Goal: Task Accomplishment & Management: Use online tool/utility

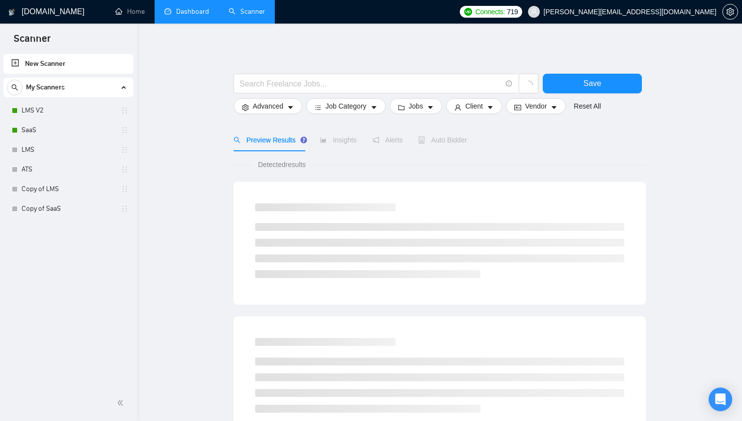
click at [195, 16] on link "Dashboard" at bounding box center [186, 11] width 45 height 8
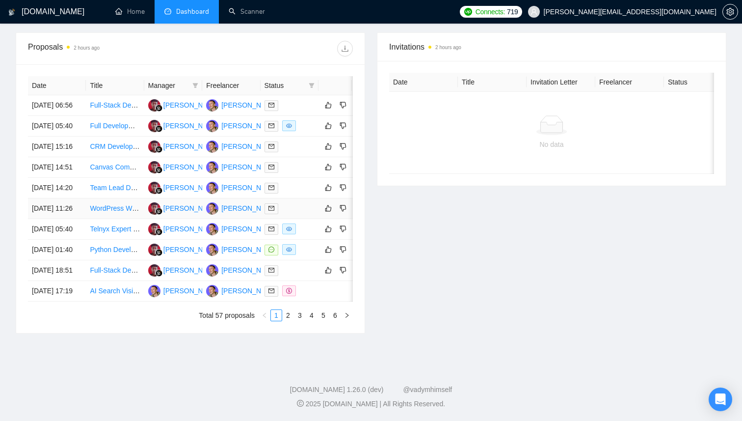
scroll to position [185, 0]
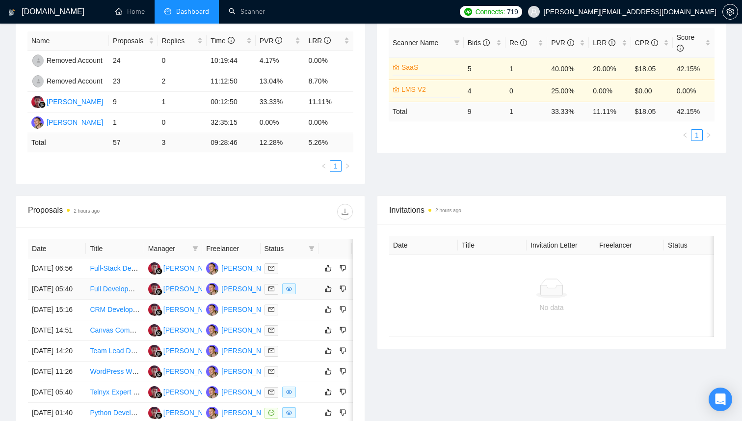
click at [118, 293] on link "Full Development Team Needed for SaaS Platform in Cybersecurity Incident Manage…" at bounding box center [226, 289] width 273 height 8
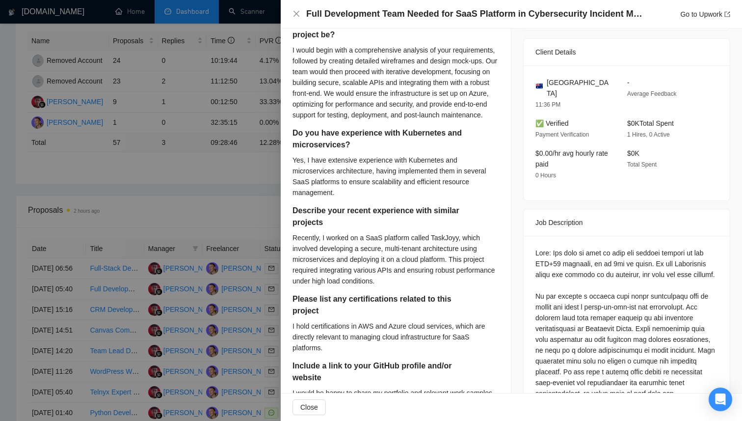
scroll to position [0, 0]
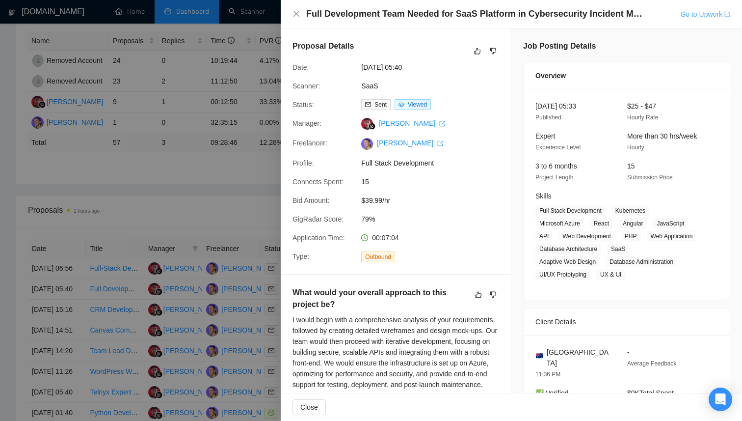
click at [686, 12] on link "Go to Upwork" at bounding box center [705, 14] width 50 height 8
click at [178, 198] on div at bounding box center [371, 210] width 742 height 421
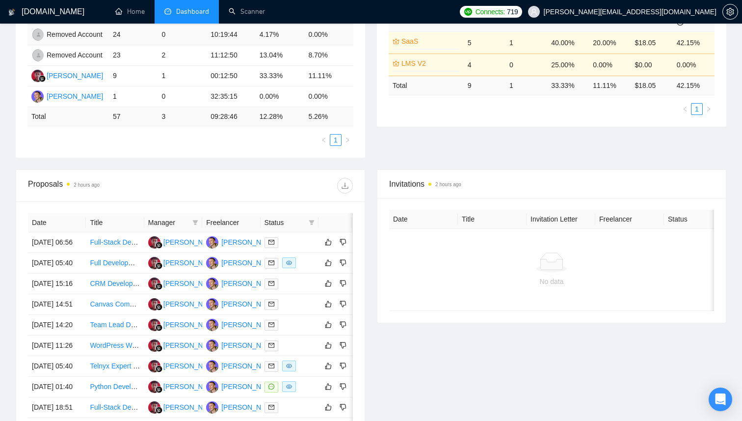
scroll to position [243, 0]
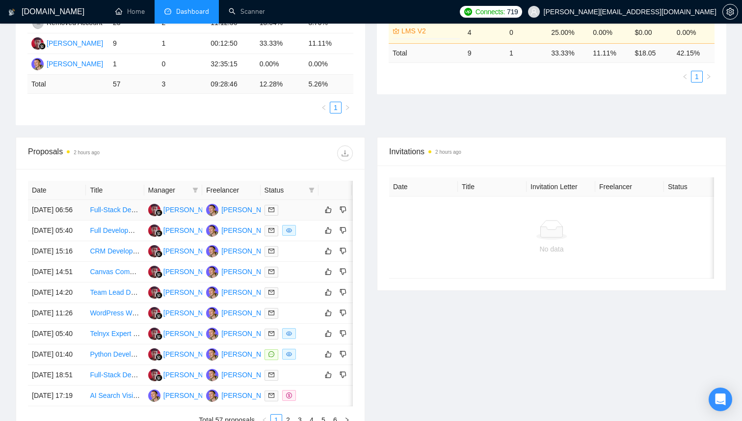
click at [118, 212] on link "Full-Stack Developer Required (TypeScript + Python, AI/ML focus)" at bounding box center [190, 210] width 201 height 8
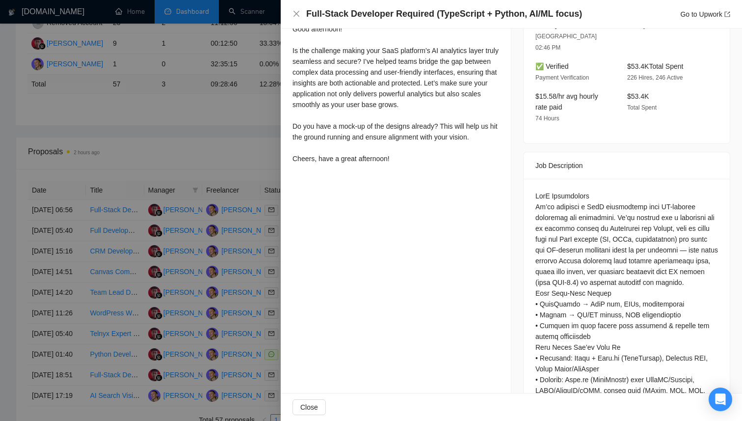
scroll to position [129, 0]
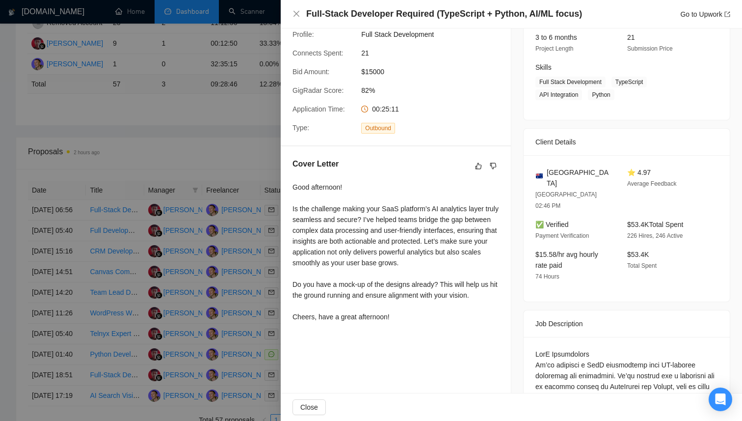
click at [160, 238] on div at bounding box center [371, 210] width 742 height 421
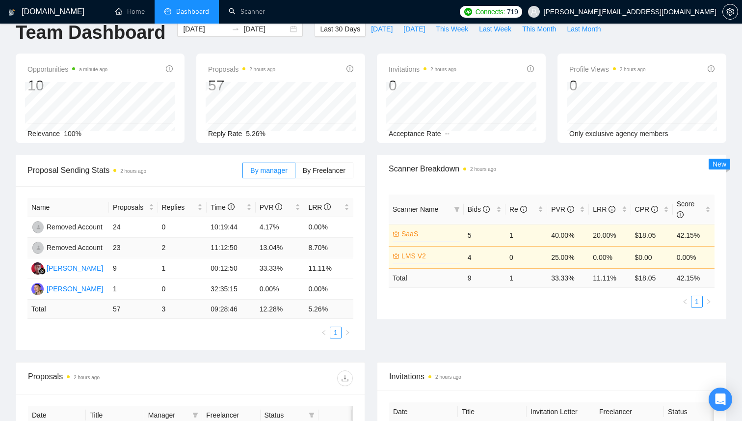
scroll to position [0, 0]
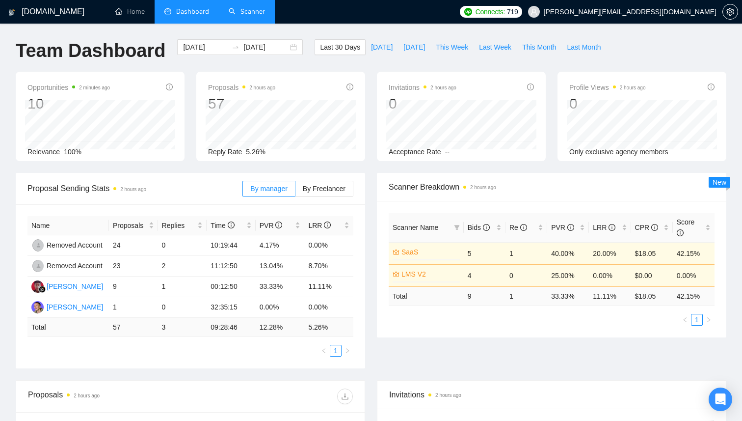
click at [232, 16] on link "Scanner" at bounding box center [247, 11] width 36 height 8
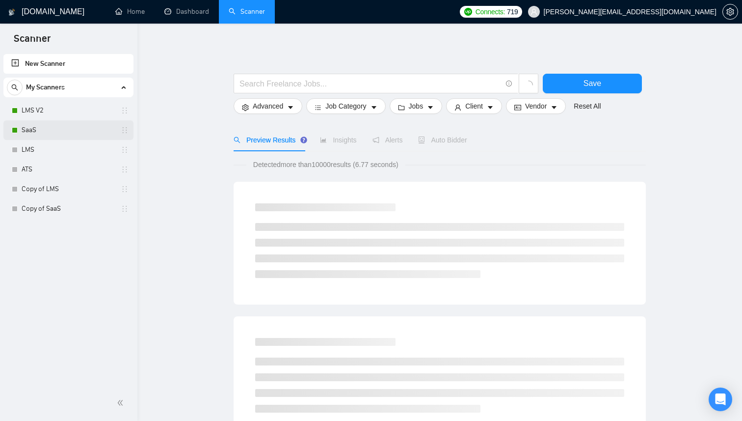
click at [51, 130] on link "SaaS" at bounding box center [68, 130] width 93 height 20
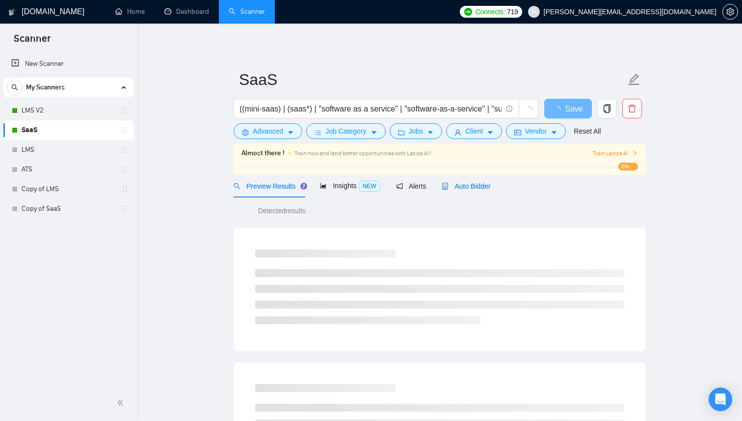
click at [466, 183] on span "Auto Bidder" at bounding box center [466, 186] width 49 height 8
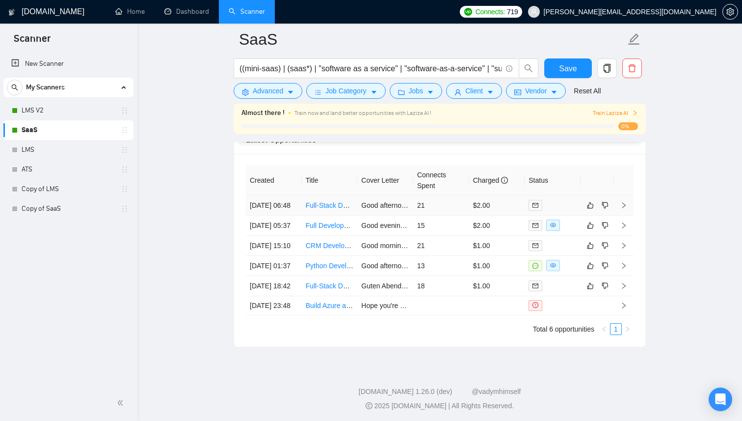
scroll to position [2386, 0]
click at [380, 215] on td "Good afternoon! Is the challenge making your SaaS platform’s AI analytics layer…" at bounding box center [385, 204] width 56 height 20
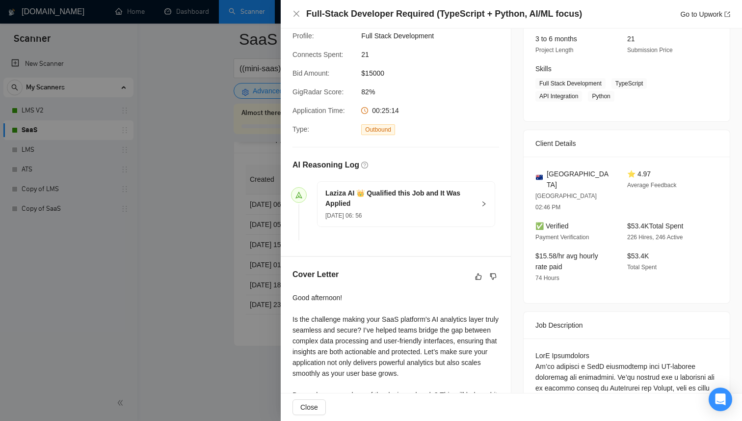
scroll to position [262, 0]
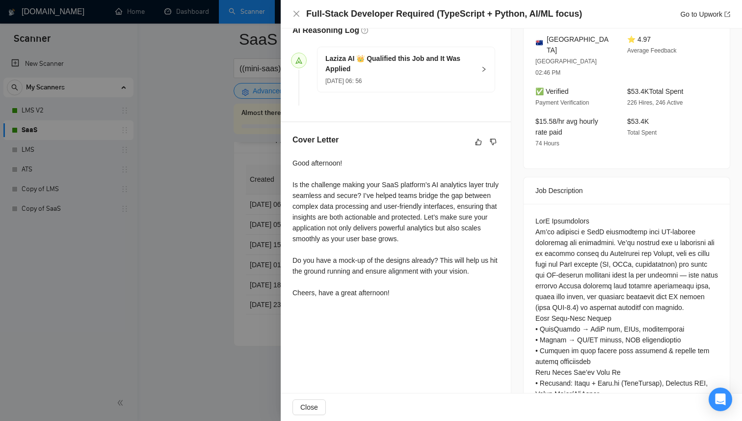
click at [241, 251] on div at bounding box center [371, 210] width 742 height 421
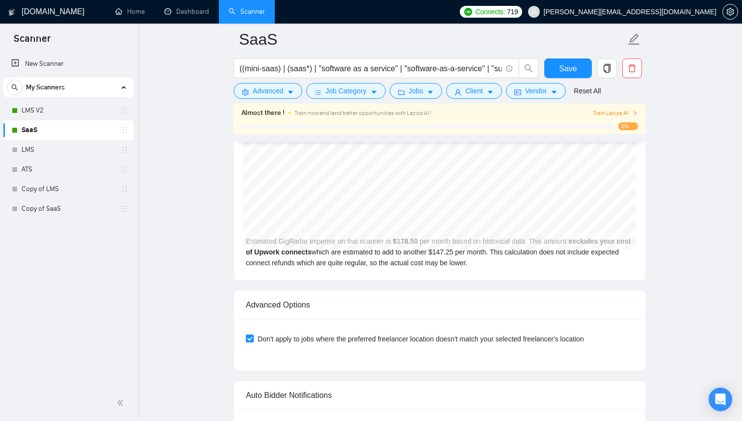
scroll to position [1964, 0]
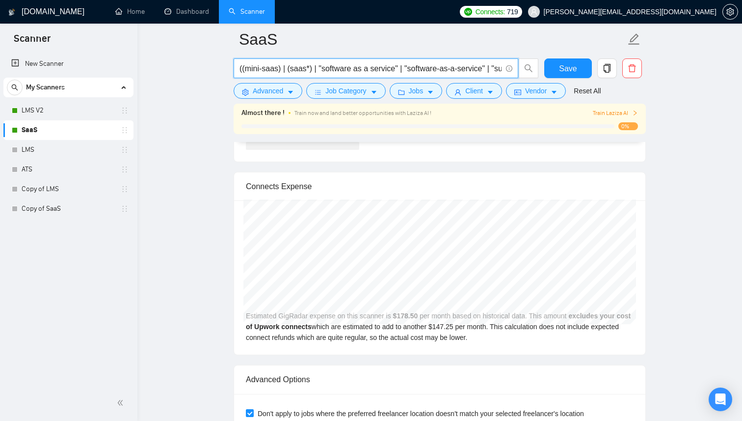
click at [402, 73] on input "((mini-saas) | (saas*) | "software as a service" | "software-as-a-service" | "s…" at bounding box center [371, 68] width 262 height 12
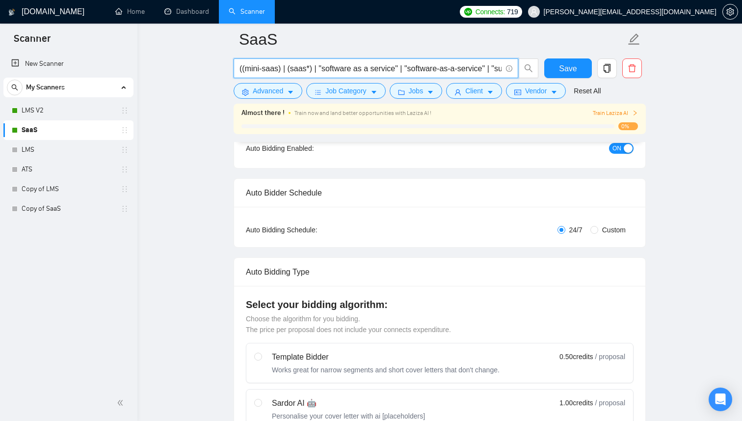
scroll to position [0, 0]
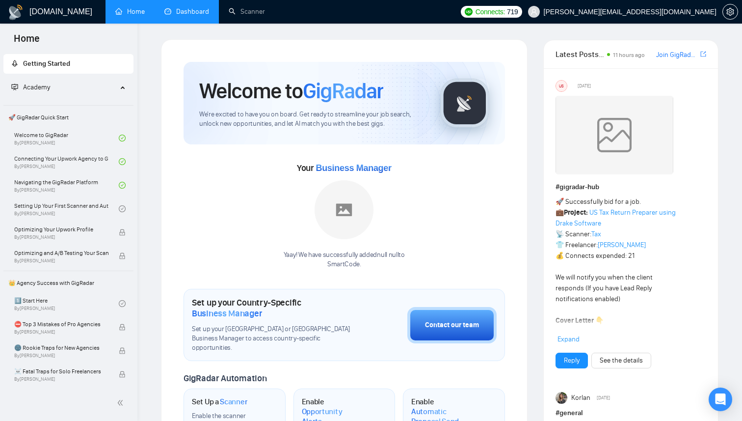
click at [181, 16] on link "Dashboard" at bounding box center [186, 11] width 45 height 8
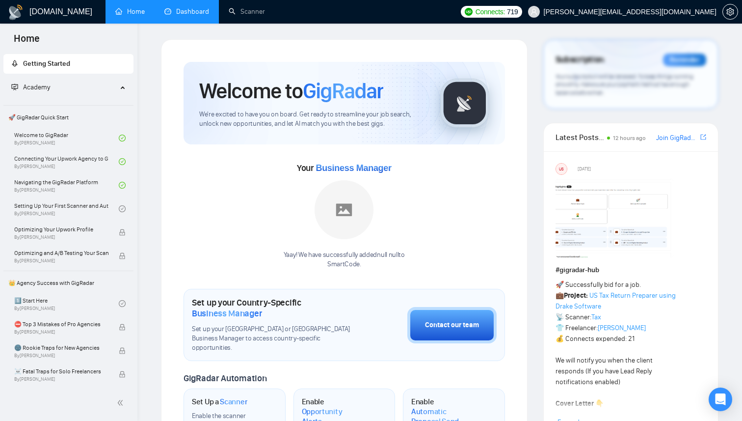
click at [206, 14] on link "Dashboard" at bounding box center [186, 11] width 45 height 8
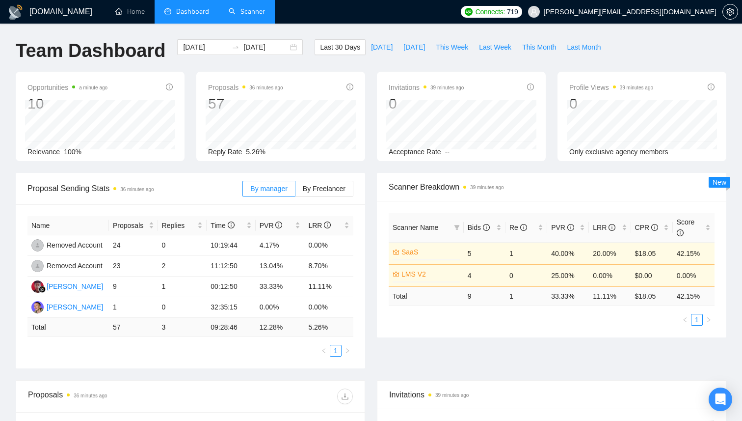
click at [251, 15] on link "Scanner" at bounding box center [247, 11] width 36 height 8
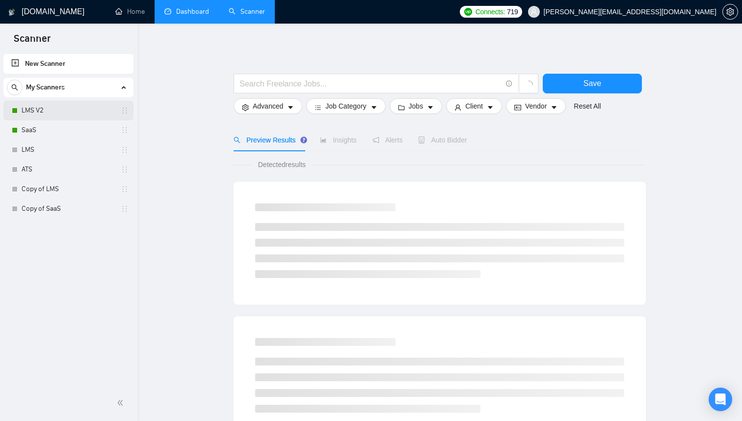
click at [49, 113] on link "LMS V2" at bounding box center [68, 111] width 93 height 20
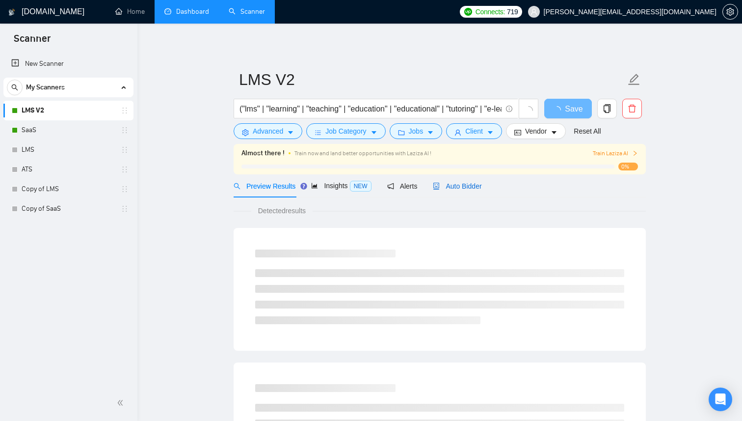
click at [440, 184] on icon "robot" at bounding box center [436, 186] width 7 height 7
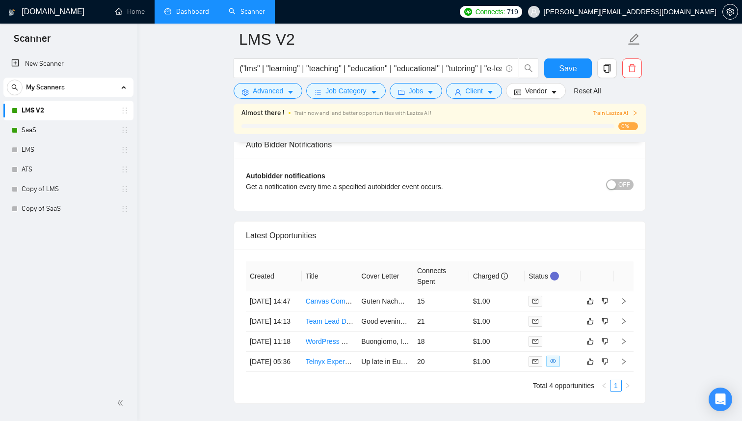
scroll to position [2386, 0]
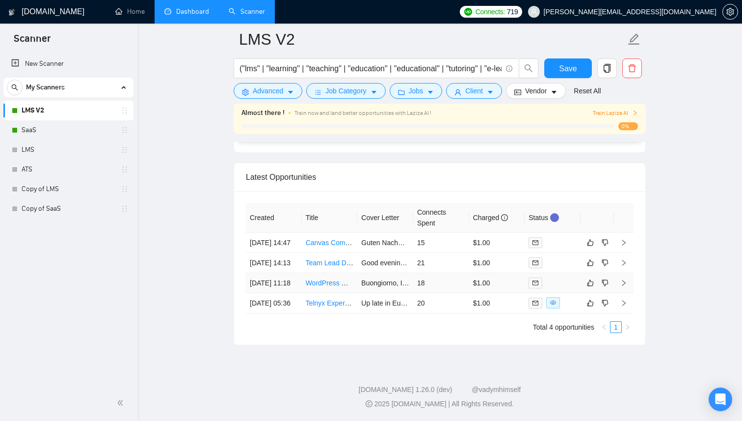
click at [293, 273] on td "[DATE] 11:18" at bounding box center [274, 283] width 56 height 20
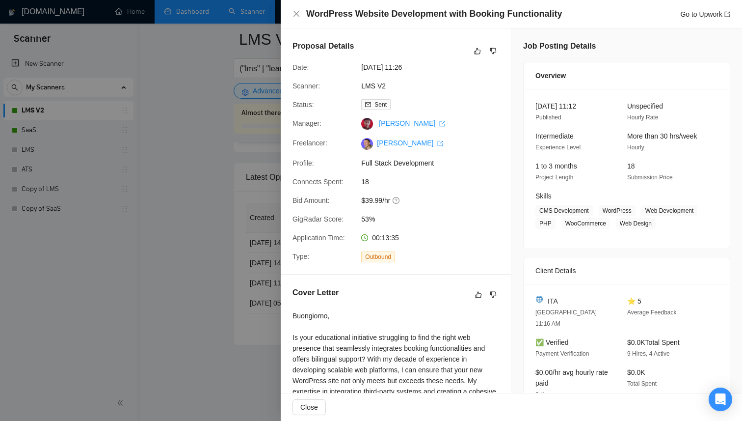
click at [207, 245] on div at bounding box center [371, 210] width 742 height 421
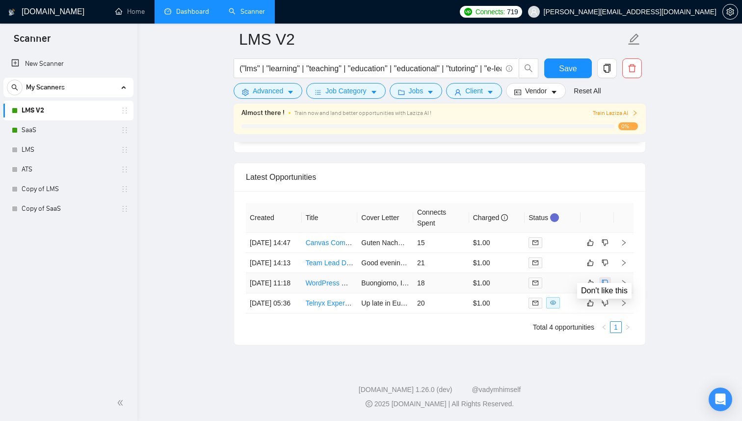
click at [606, 279] on icon "dislike" at bounding box center [605, 283] width 7 height 8
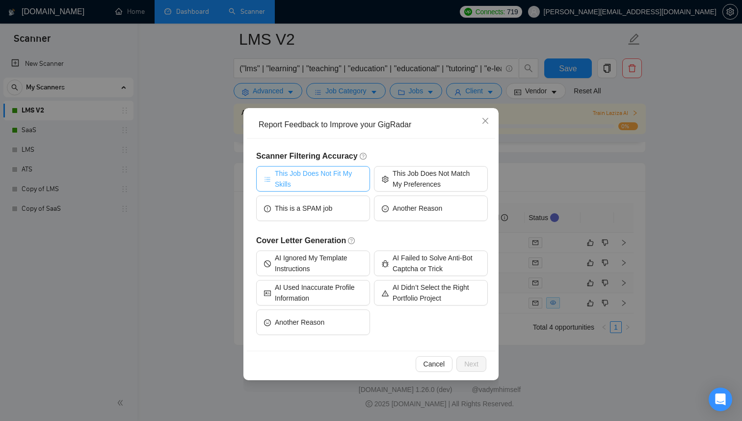
click at [332, 178] on span "This Job Does Not Fit My Skills" at bounding box center [318, 179] width 87 height 22
click at [473, 361] on span "Next" at bounding box center [471, 363] width 14 height 11
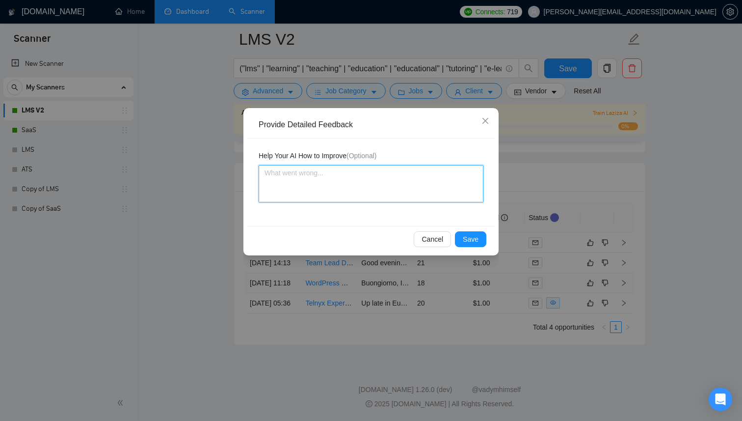
click at [339, 190] on textarea at bounding box center [371, 183] width 225 height 37
type textarea "W"
type textarea "We"
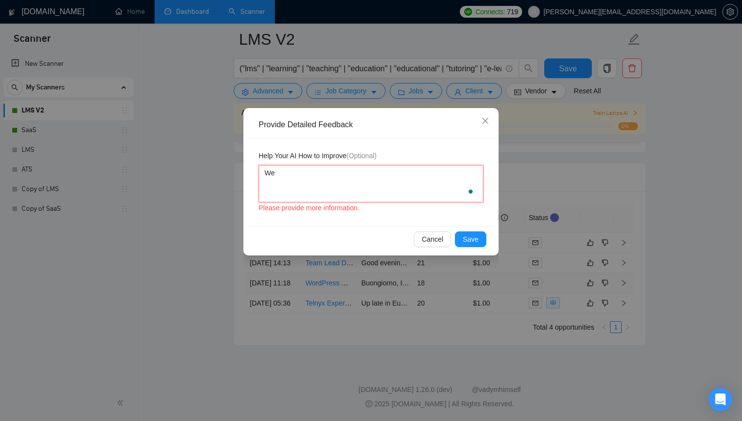
type textarea "We"
type textarea "We d"
type textarea "We do"
type textarea "We d"
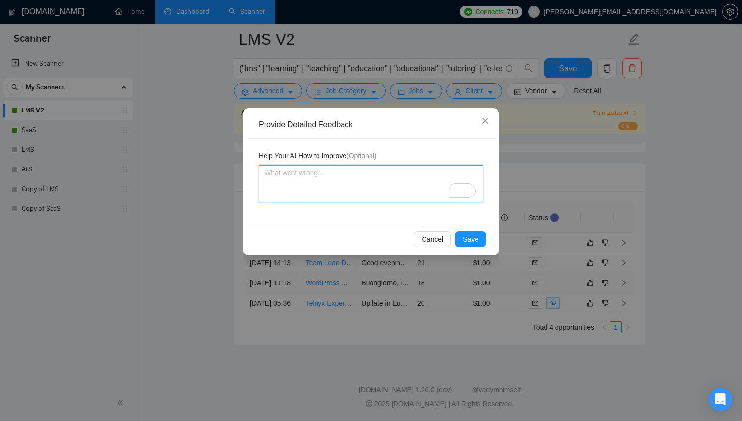
click at [356, 169] on textarea "To enrich screen reader interactions, please activate Accessibility in Grammarl…" at bounding box center [371, 183] width 225 height 37
click at [356, 190] on textarea "To enrich screen reader interactions, please activate Accessibility in Grammarl…" at bounding box center [371, 183] width 225 height 37
type textarea "A"
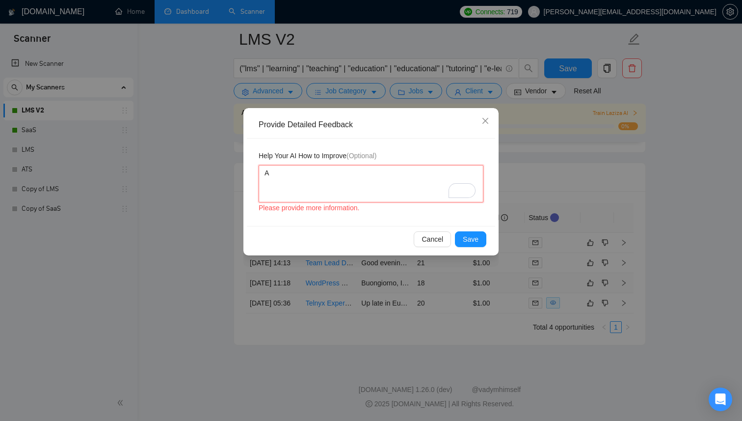
type textarea "Ao"
type textarea "Aoi"
type textarea "Aoid"
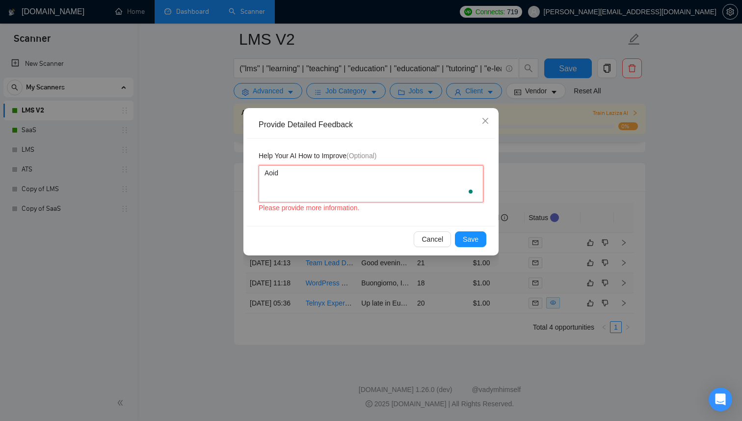
type textarea "Aoi"
type textarea "Ao"
type textarea "A"
type textarea "Av"
type textarea "Avo"
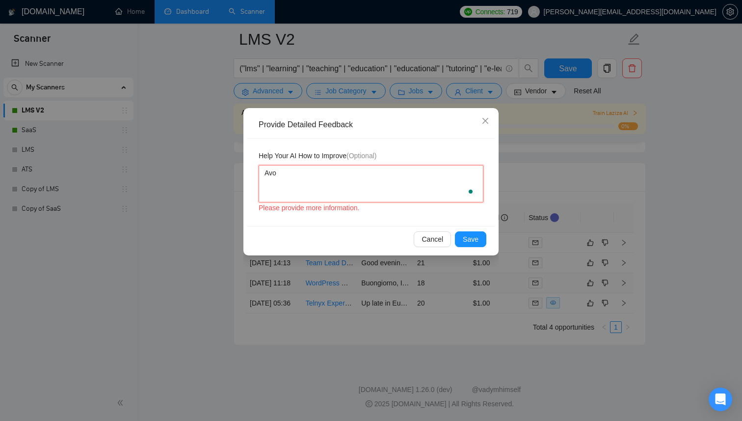
type textarea "Avod"
type textarea "Avo"
type textarea "Avoi"
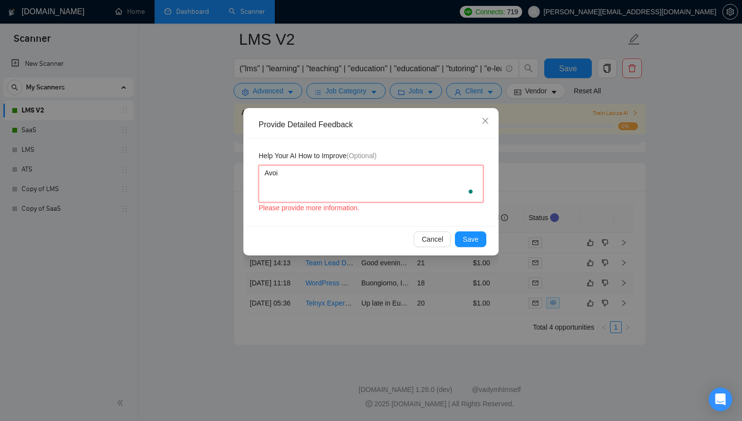
type textarea "Avoid"
type textarea "Avoid b"
type textarea "Avoid bi"
type textarea "Avoid bid"
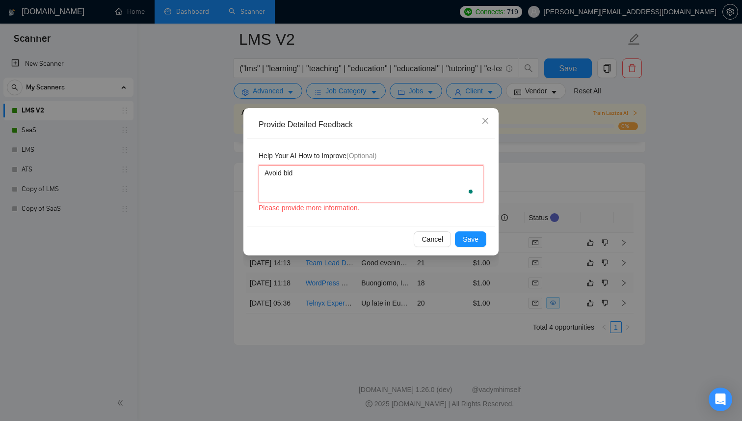
type textarea "Avoid bidd"
type textarea "Avoid biddi"
type textarea "Avoid biddin"
type textarea "Avoid bidding"
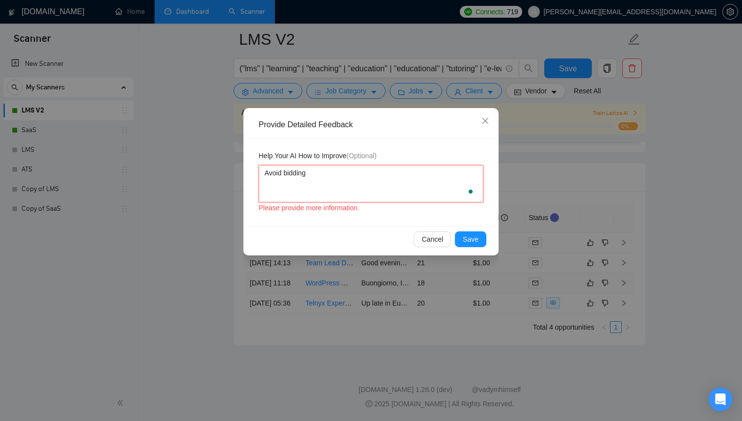
type textarea "Avoid bidding f"
type textarea "Avoid bidding fo"
type textarea "Avoid bidding for"
type textarea "Avoid bidding for w"
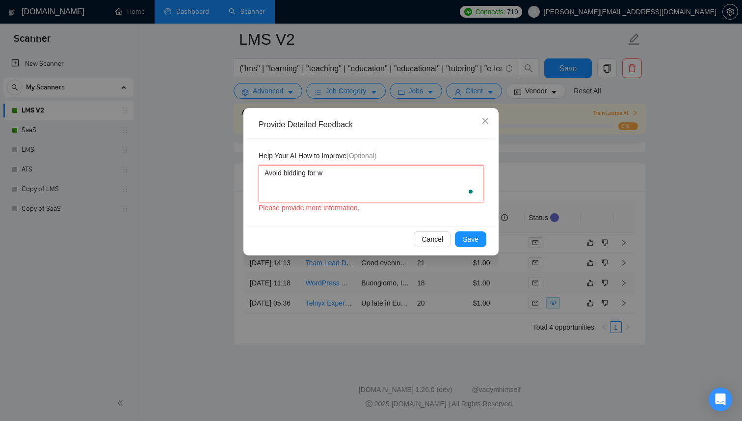
type textarea "Avoid bidding for wo"
type textarea "Avoid bidding for wor"
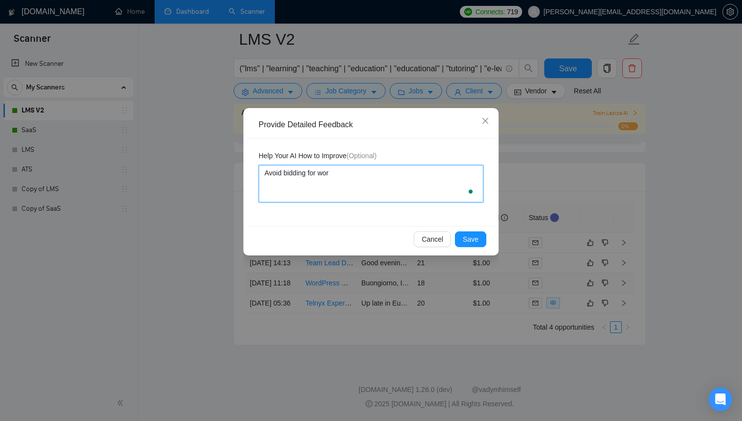
type textarea "Avoid bidding for word"
type textarea "Avoid bidding for wordp"
type textarea "Avoid bidding for wordpr"
type textarea "Avoid bidding for wordpre"
type textarea "Avoid bidding for wordpres"
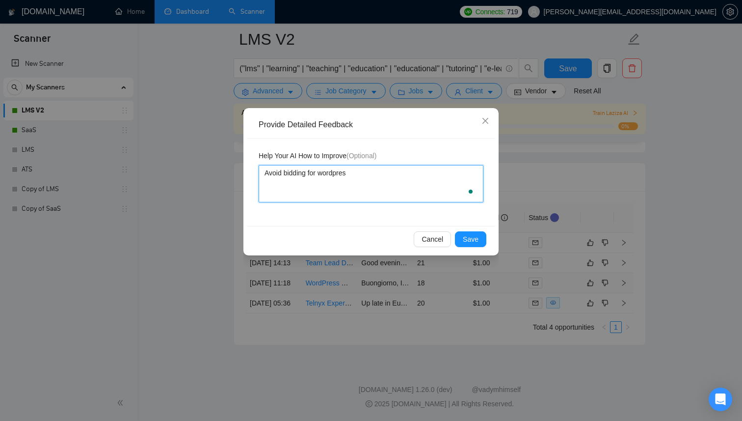
type textarea "Avoid bidding for wordpress"
type textarea "Avoid bidding for wordpress."
type textarea "Avoid bidding for wordpress. W"
type textarea "Avoid bidding for wordpress. We"
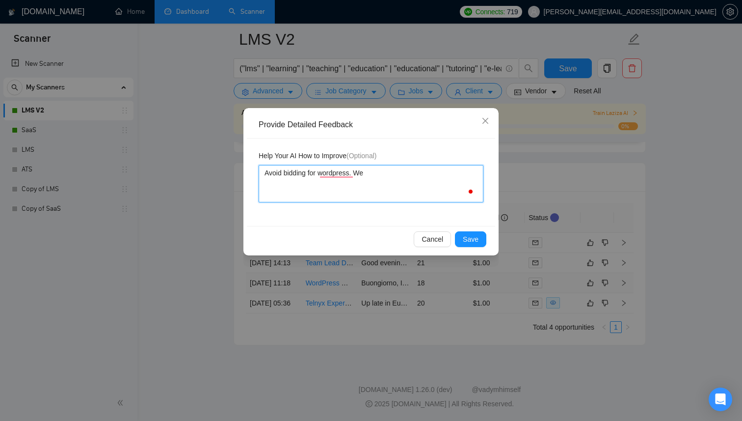
type textarea "Avoid bidding for wordpress. We"
type textarea "Avoid bidding for wordpress. We w"
type textarea "Avoid bidding for wordpress. We wo"
type textarea "Avoid bidding for wordpress. We wor"
type textarea "Avoid bidding for wordpress. We work"
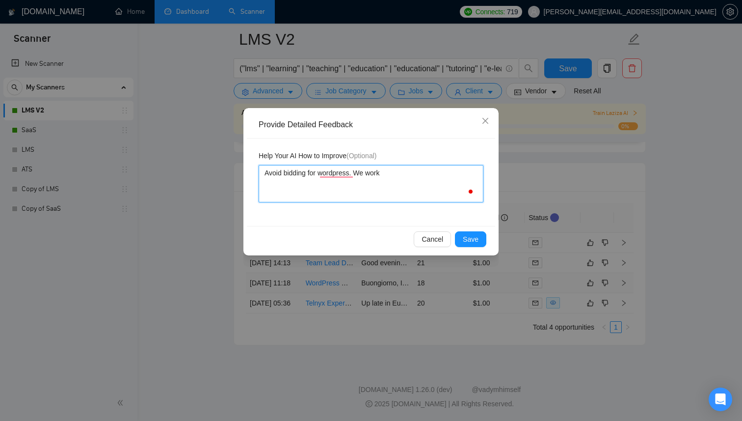
type textarea "Avoid bidding for wordpress. We work"
type textarea "Avoid bidding for wordpress. We work o"
type textarea "Avoid bidding for wordpress. We work on"
type textarea "Avoid bidding for wordpress. We work onl"
type textarea "Avoid bidding for wordpress. We work only"
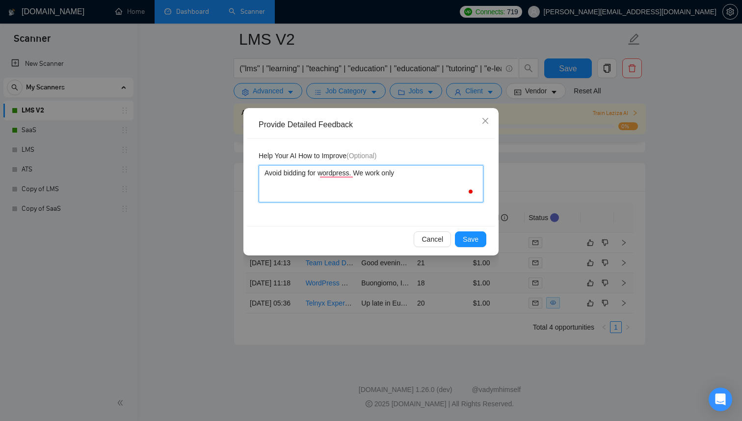
type textarea "Avoid bidding for wordpress. We work only"
type textarea "Avoid bidding for wordpress. We work only w"
type textarea "Avoid bidding for wordpress. We work only wi"
type textarea "Avoid bidding for wordpress. We work only wit"
type textarea "Avoid bidding for wordpress. We work only with"
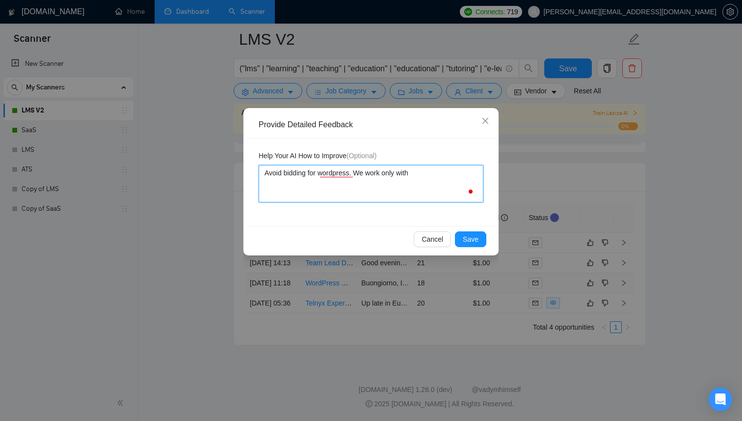
type textarea "Avoid bidding for wordpress. We work only with"
type textarea "Avoid bidding for wordpress. We work only with N"
type textarea "Avoid bidding for wordpress. We work only with No"
type textarea "Avoid bidding for wordpress. We work only with Nod"
type textarea "Avoid bidding for wordpress. We work only with Node"
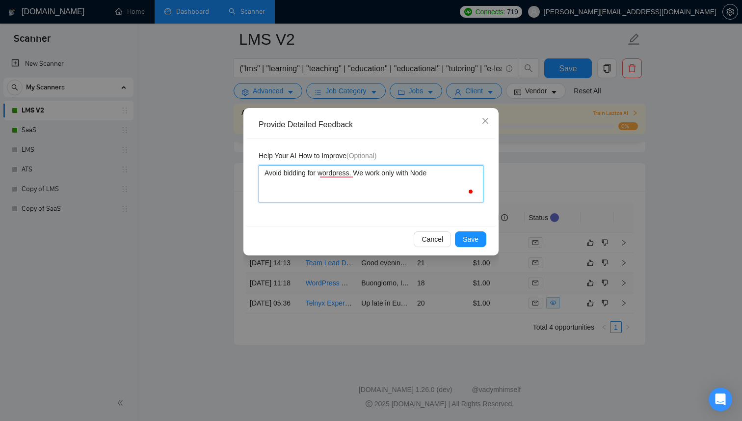
type textarea "Avoid bidding for wordpress. We work only with Node."
type textarea "Avoid bidding for wordpress. We work only with Node.j"
type textarea "Avoid bidding for wordpress. We work only with Node.js"
type textarea "Avoid bidding for wordpress. We work only with Node.j"
type textarea "Avoid bidding for wordpress. We work only with Node."
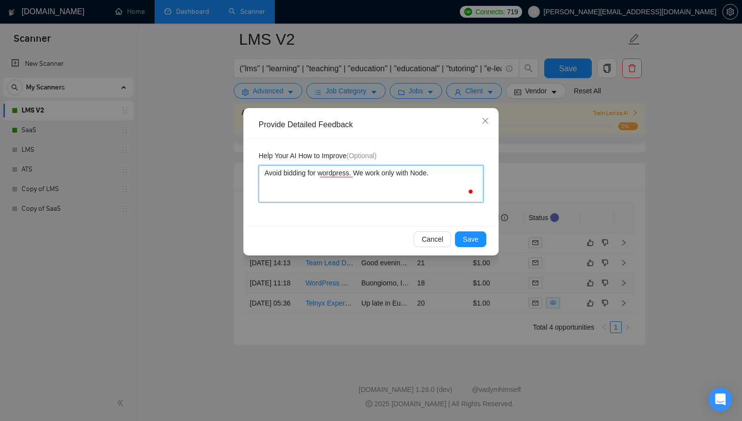
type textarea "Avoid bidding for wordpress. We work only with Node"
type textarea "Avoid bidding for wordpress. We work only with Nod"
type textarea "Avoid bidding for wordpress. We work only with No"
type textarea "Avoid bidding for wordpress. We work only with N"
type textarea "Avoid bidding for wordpress. We work only with"
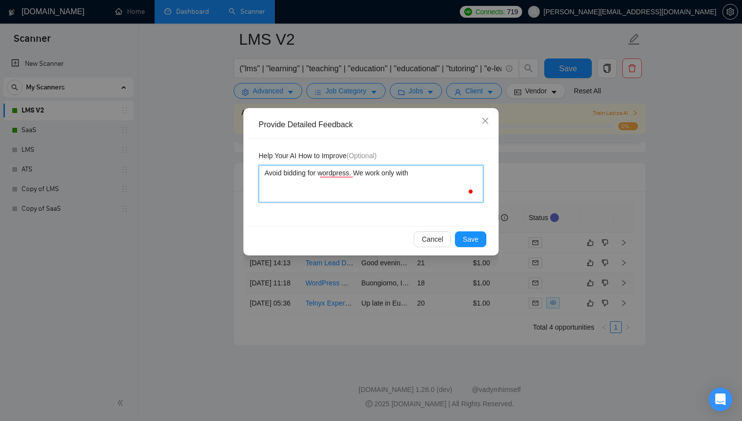
type textarea "Avoid bidding for wordpress. We work only with"
type textarea "Avoid bidding for wordpress. We work only wit"
type textarea "Avoid bidding for wordpress. We work only wi"
type textarea "Avoid bidding for wordpress. We work only w"
type textarea "Avoid bidding for wordpress. We work only"
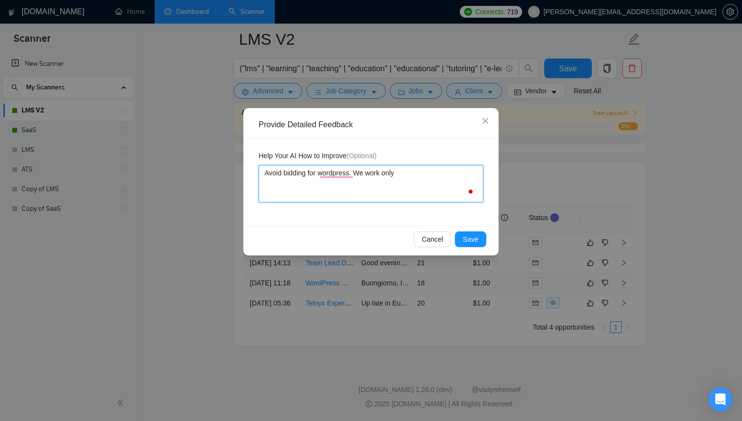
type textarea "Avoid bidding for wordpress. We work only"
type textarea "Avoid bidding for wordpress. We work onl"
type textarea "Avoid bidding for wordpress. We work on"
type textarea "Avoid bidding for wordpress. We work o"
type textarea "Avoid bidding for wordpress. We work"
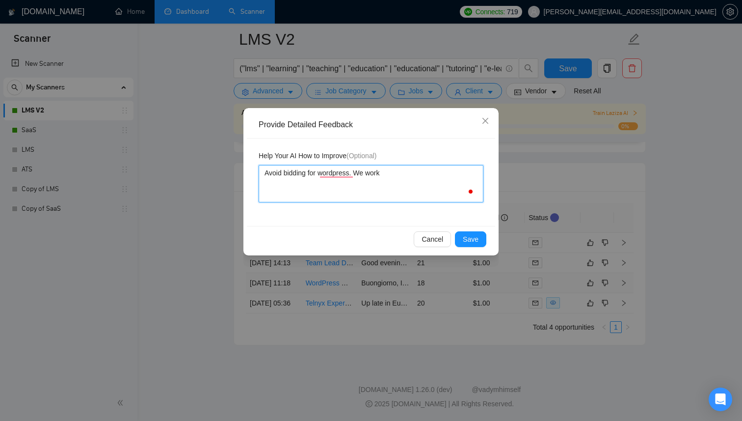
type textarea "Avoid bidding for wordpress. We work"
type textarea "Avoid bidding for wordpress. We wor"
type textarea "Avoid bidding for wordpress. We wo"
type textarea "Avoid bidding for wordpress. We w"
type textarea "Avoid bidding for wordpress. We"
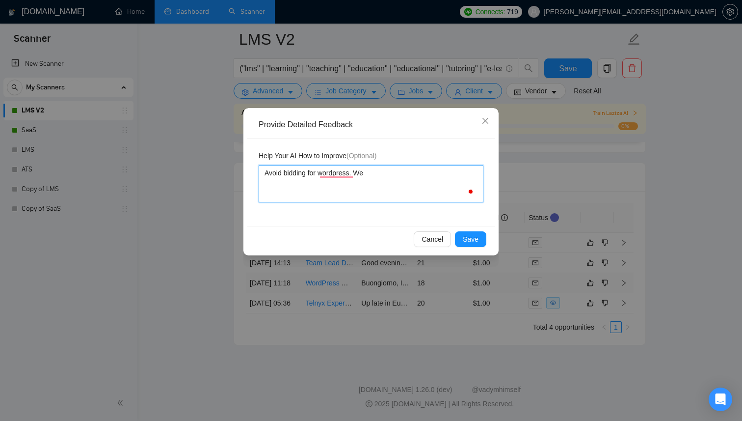
type textarea "Avoid bidding for wordpress. W"
type textarea "Avoid bidding for wordpress."
type textarea "Avoid bidding for wordpress"
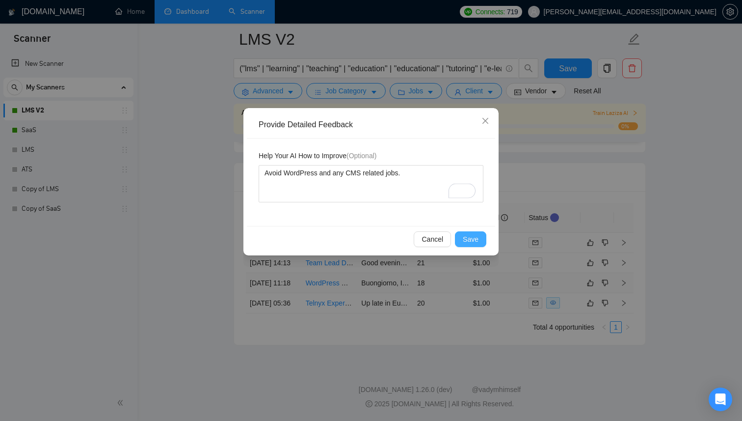
click at [462, 239] on button "Save" at bounding box center [470, 239] width 31 height 16
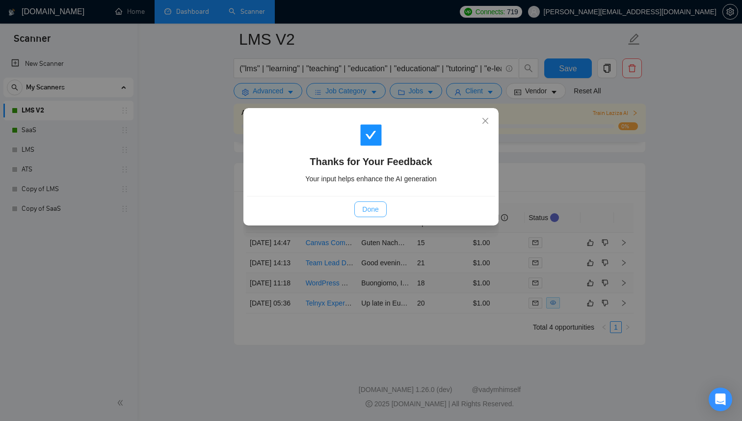
click at [377, 207] on span "Done" at bounding box center [370, 209] width 16 height 11
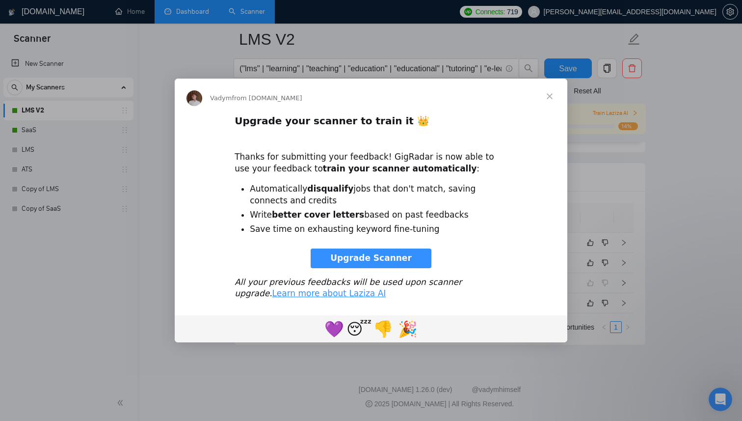
click at [338, 262] on span "Upgrade Scanner" at bounding box center [370, 258] width 81 height 10
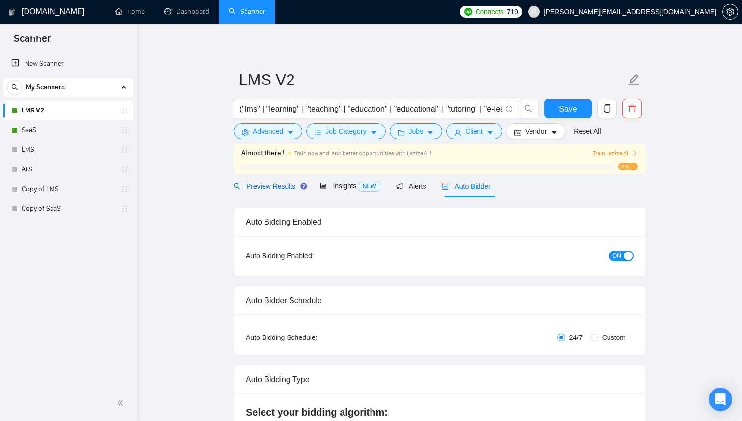
click at [285, 184] on span "Preview Results" at bounding box center [269, 186] width 71 height 8
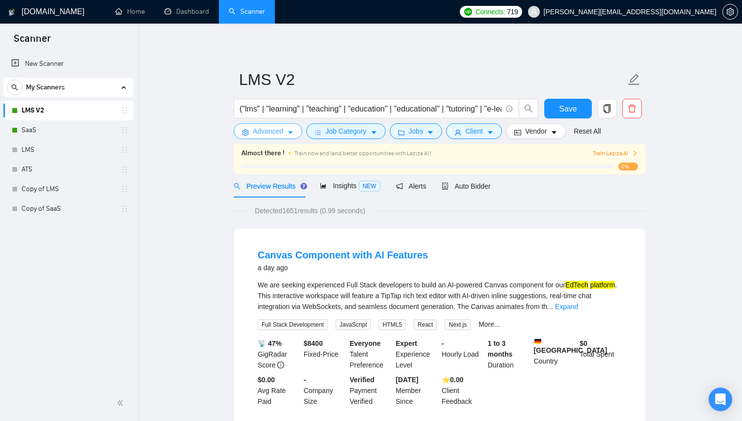
click at [289, 133] on icon "caret-down" at bounding box center [290, 132] width 7 height 7
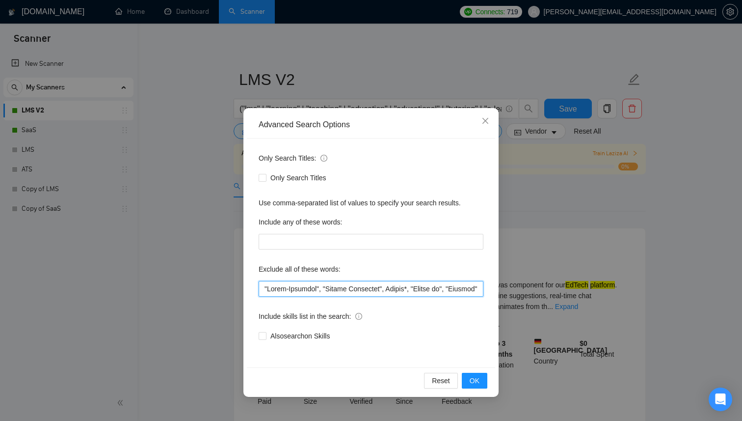
click at [297, 285] on input "text" at bounding box center [371, 289] width 225 height 16
type input ""Cross-Platform", "Mobile Developer", Bubble*, "Bubble io", "Flutter", Lovable*…"
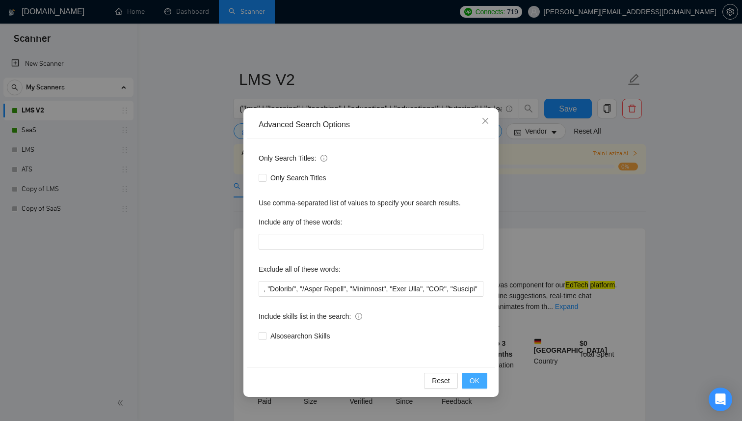
scroll to position [0, 0]
click at [482, 382] on button "OK" at bounding box center [475, 381] width 26 height 16
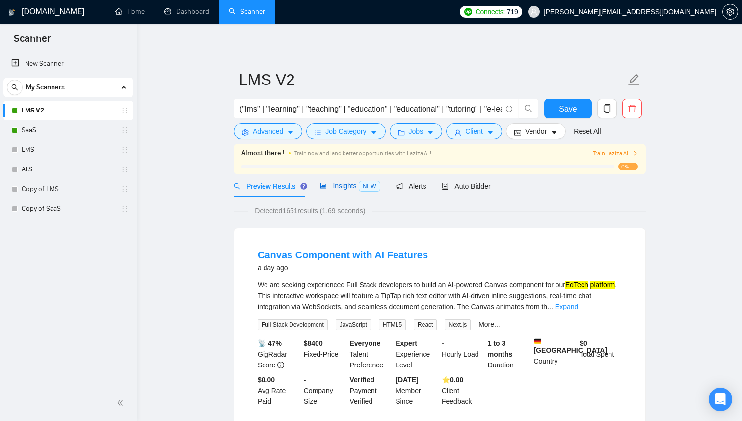
click at [347, 187] on span "Insights NEW" at bounding box center [350, 186] width 60 height 8
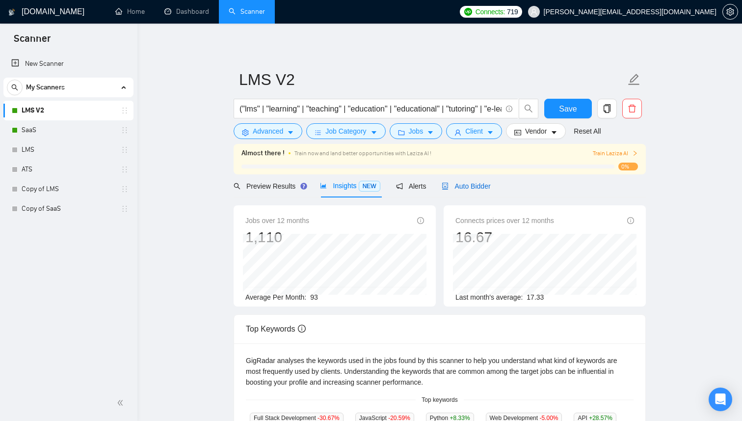
click at [476, 183] on span "Auto Bidder" at bounding box center [466, 186] width 49 height 8
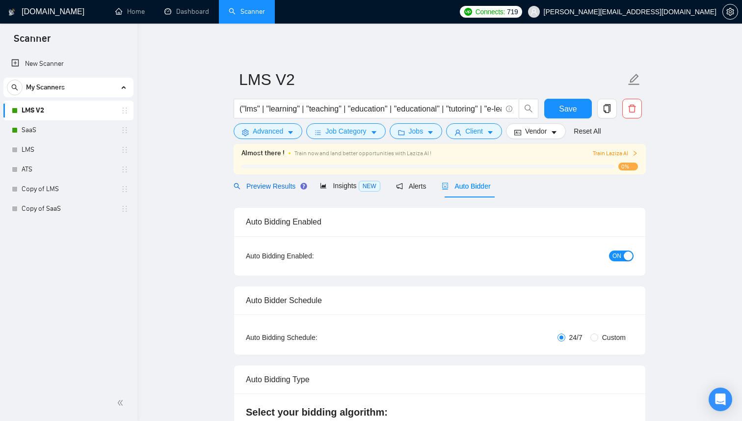
click at [289, 185] on span "Preview Results" at bounding box center [269, 186] width 71 height 8
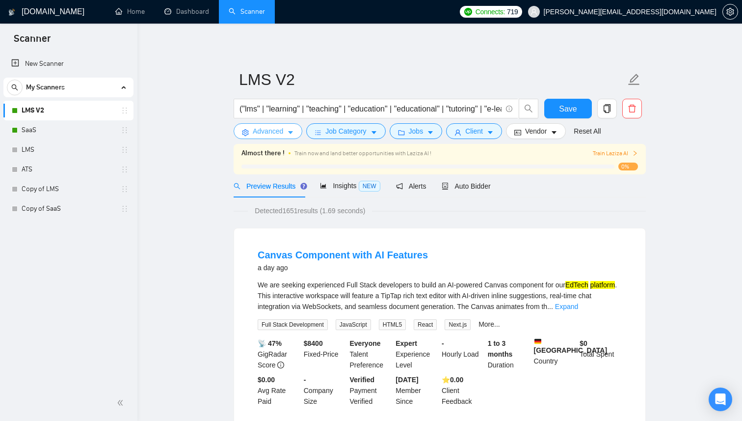
click at [287, 137] on button "Advanced" at bounding box center [268, 131] width 69 height 16
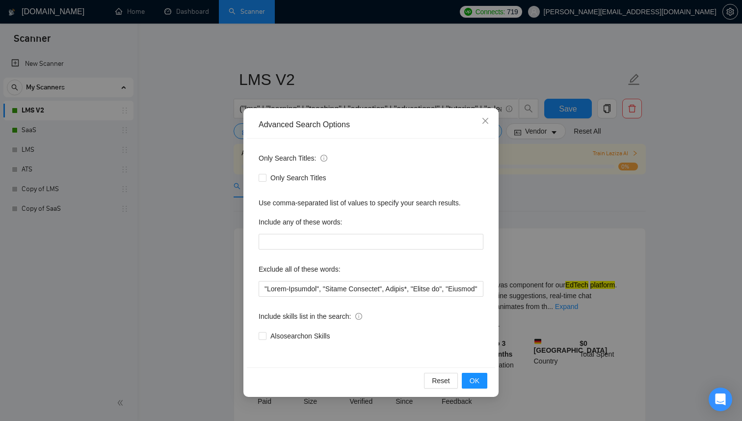
click at [354, 277] on div "Exclude all of these words:" at bounding box center [371, 271] width 225 height 20
click at [354, 294] on input "text" at bounding box center [371, 289] width 225 height 16
click at [354, 295] on input "text" at bounding box center [371, 289] width 225 height 16
click at [357, 287] on input "text" at bounding box center [371, 289] width 225 height 16
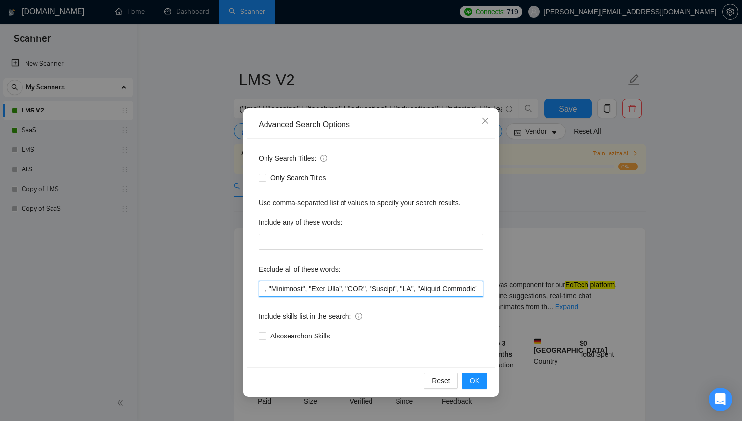
scroll to position [0, 6523]
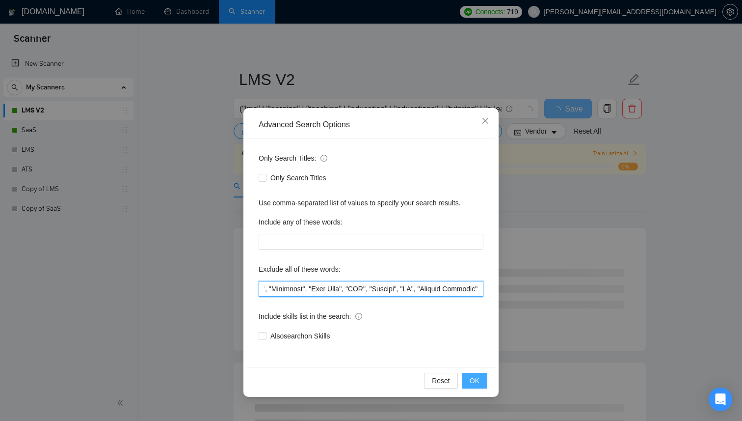
type input ""Cross-Platform", "Mobile Developer", Bubble*, "Bubble io", "Flutter", Lovable*…"
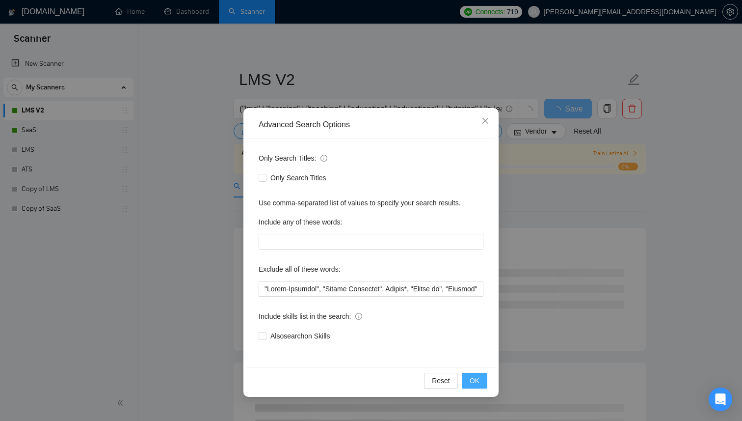
click at [483, 383] on button "OK" at bounding box center [475, 381] width 26 height 16
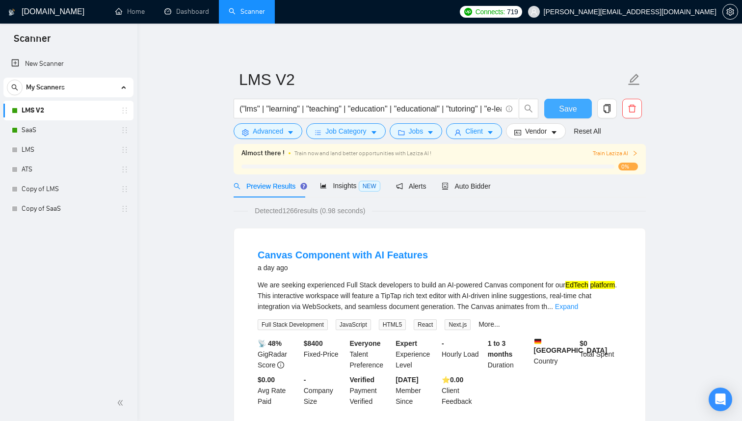
click at [572, 109] on span "Save" at bounding box center [568, 109] width 18 height 12
click at [346, 188] on span "Insights NEW" at bounding box center [350, 186] width 60 height 8
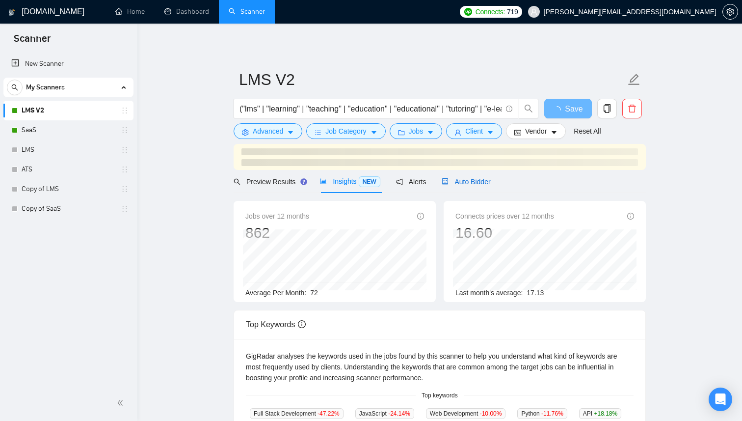
click at [458, 186] on div "Auto Bidder" at bounding box center [466, 181] width 49 height 11
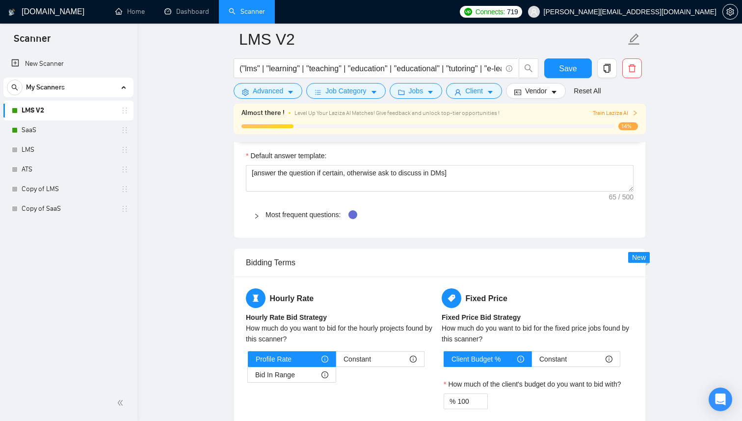
scroll to position [1475, 0]
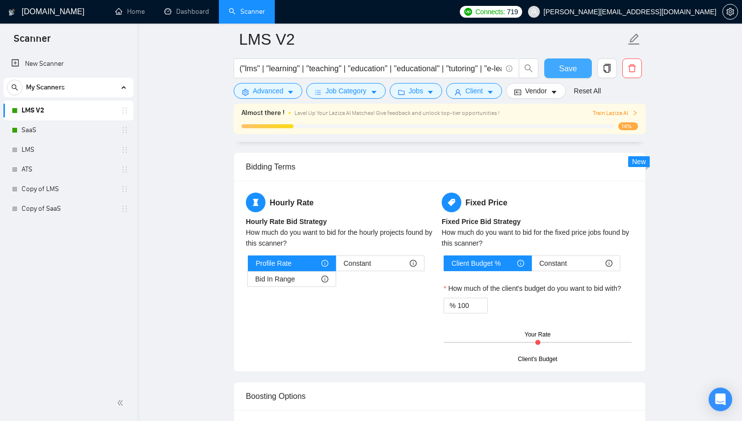
click at [560, 72] on span "Save" at bounding box center [568, 68] width 18 height 12
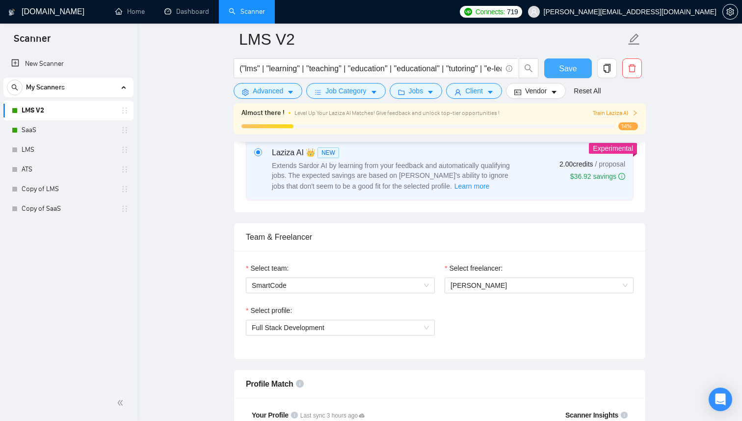
scroll to position [0, 0]
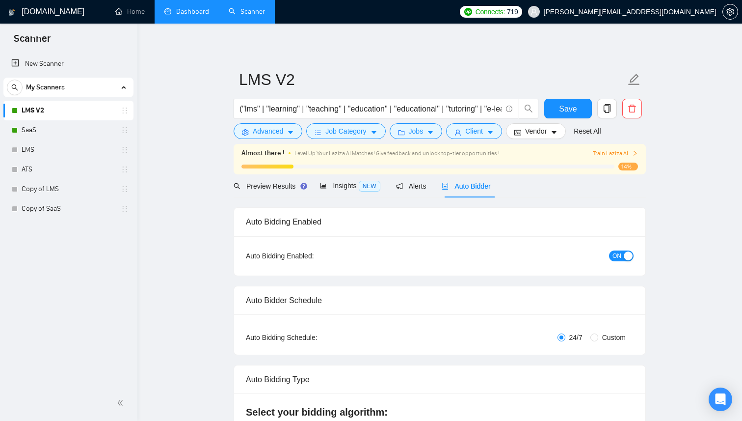
click at [198, 13] on link "Dashboard" at bounding box center [186, 11] width 45 height 8
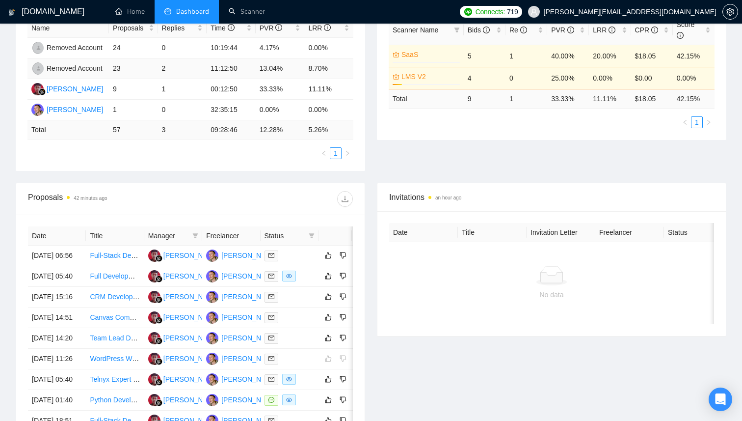
scroll to position [210, 0]
